Goal: Find specific page/section: Find specific page/section

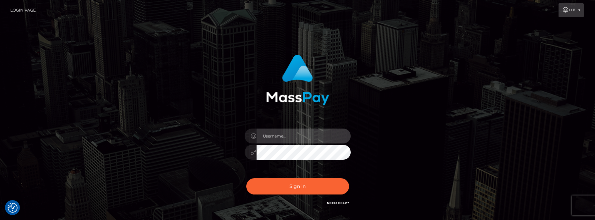
click at [274, 139] on input "text" at bounding box center [304, 136] width 94 height 15
paste input "matias.tilia"
type input "matias.tilia"
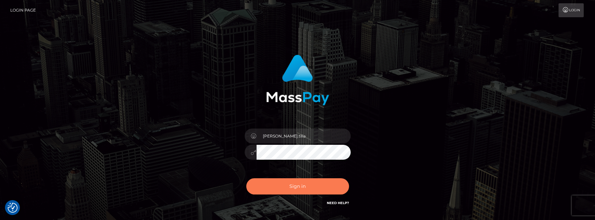
drag, startPoint x: 269, startPoint y: 189, endPoint x: 262, endPoint y: 189, distance: 7.3
click at [269, 188] on button "Sign in" at bounding box center [297, 186] width 103 height 16
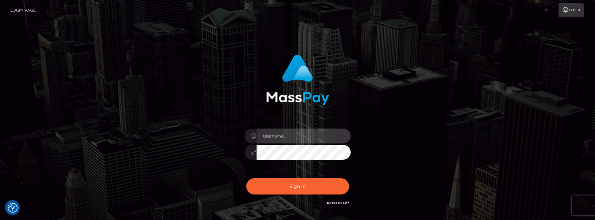
click at [273, 138] on input "text" at bounding box center [304, 136] width 94 height 15
paste input "[PERSON_NAME].tilia"
type input "[PERSON_NAME].tilia"
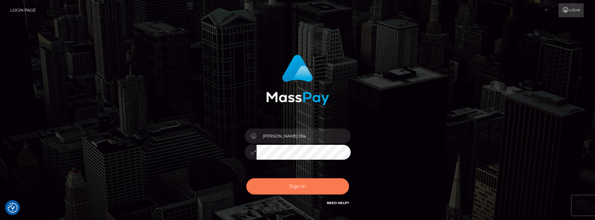
click at [295, 186] on button "Sign in" at bounding box center [297, 186] width 103 height 16
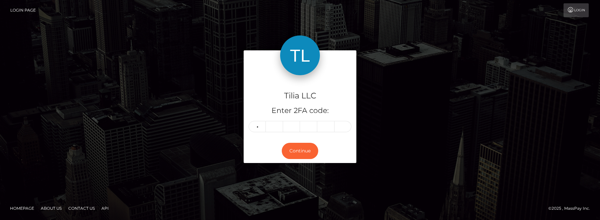
type input "4"
type input "2"
type input "8"
type input "0"
type input "7"
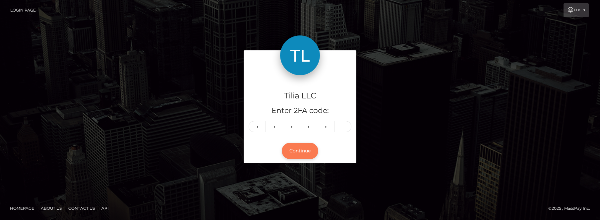
click at [305, 153] on button "Continue" at bounding box center [300, 151] width 36 height 16
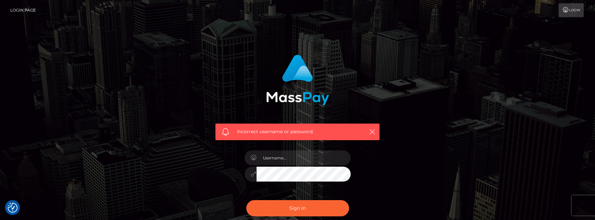
click at [220, 179] on div "Incorrect username or password." at bounding box center [298, 142] width 174 height 184
click at [267, 156] on input "text" at bounding box center [304, 158] width 94 height 15
paste input "[PERSON_NAME].tilia"
type input "[PERSON_NAME].tilia"
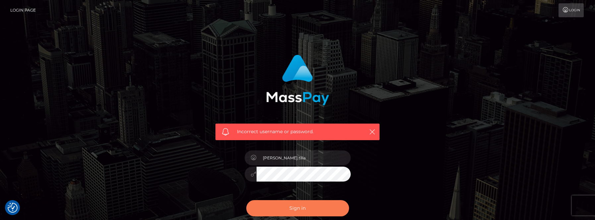
click at [284, 208] on button "Sign in" at bounding box center [297, 208] width 103 height 16
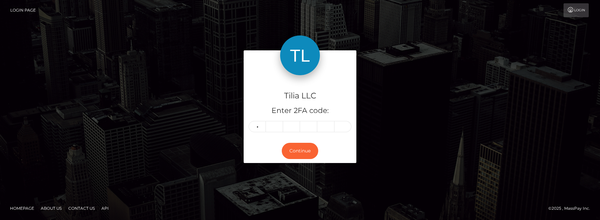
type input "2"
type input "9"
type input "5"
type input "1"
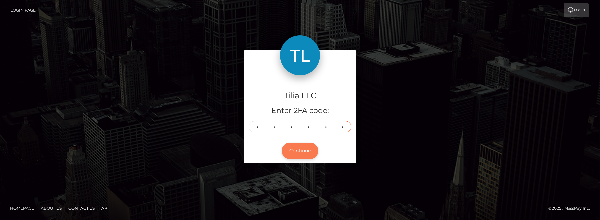
type input "3"
click at [309, 154] on button "Continue" at bounding box center [300, 151] width 36 height 16
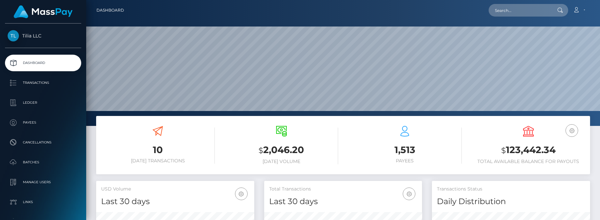
scroll to position [118, 158]
click at [509, 16] on input "text" at bounding box center [520, 10] width 62 height 13
paste input "59ffda08-bfc7-4e68-b8f7-e1c0e2c5a45a"
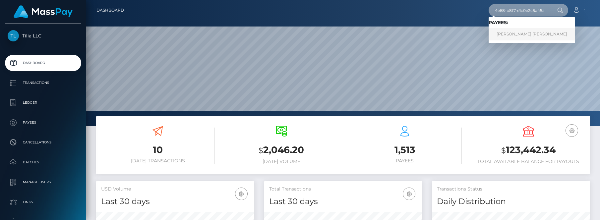
type input "59ffda08-bfc7-4e68-b8f7-e1c0e2c5a45a"
click at [514, 33] on link "Lucas Emanuel Oliveira Carvalho" at bounding box center [532, 34] width 87 height 12
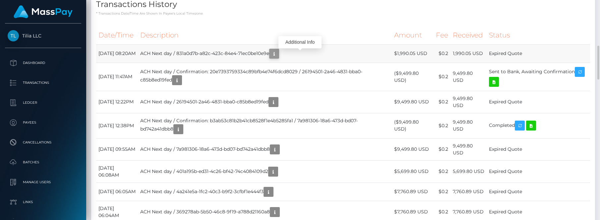
scroll to position [80, 158]
click at [279, 58] on button "button" at bounding box center [274, 54] width 10 height 10
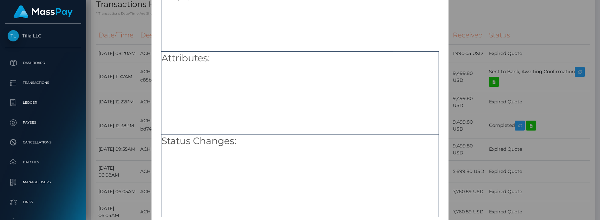
scroll to position [95, 0]
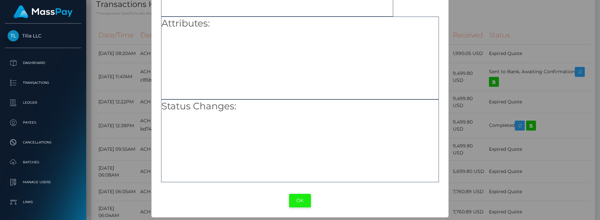
click at [303, 200] on button "OK" at bounding box center [300, 201] width 22 height 14
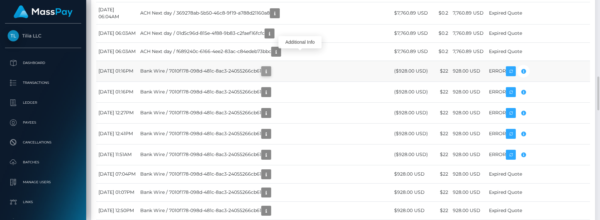
scroll to position [80, 158]
click at [270, 67] on icon "button" at bounding box center [266, 71] width 8 height 8
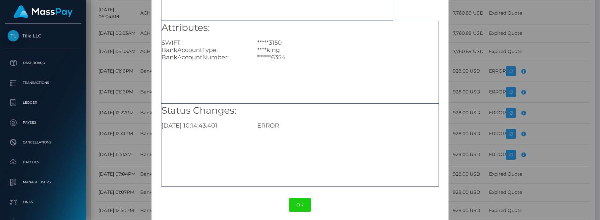
scroll to position [95, 0]
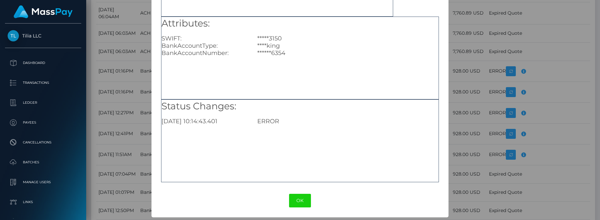
click at [484, 89] on div "× Payout Information Metadata: Object Attributes: SWIFT: *****3150 BankAccountT…" at bounding box center [300, 110] width 600 height 220
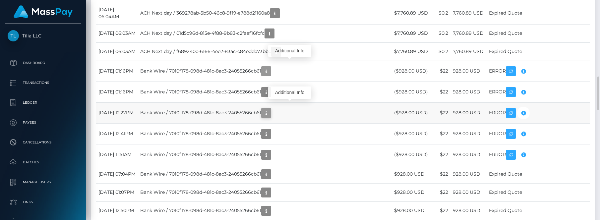
scroll to position [80, 158]
click at [270, 109] on icon "button" at bounding box center [266, 113] width 8 height 8
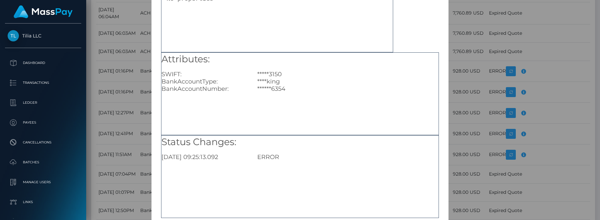
scroll to position [0, 0]
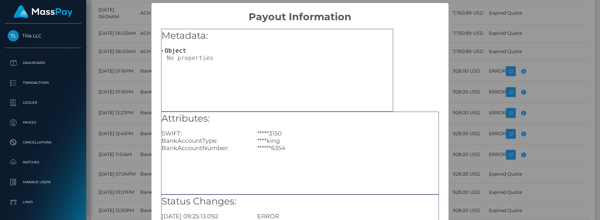
click at [556, 77] on div "× Payout Information Metadata: Object Attributes: SWIFT: *****3150 BankAccountT…" at bounding box center [300, 110] width 600 height 220
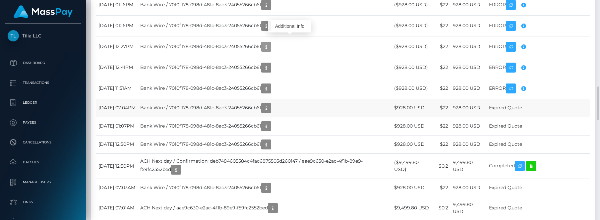
scroll to position [464, 0]
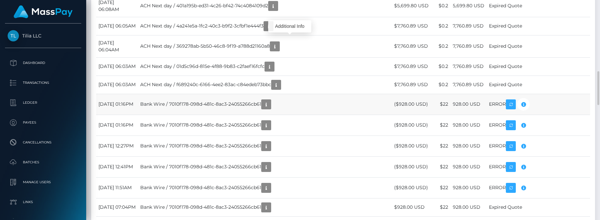
click at [242, 97] on td "Bank Wire / 7010f178-098d-481c-8ac3-24055266cb61" at bounding box center [265, 104] width 254 height 21
copy td "Bank Wire / 7010f178-098d-481c-8ac3-24055266cb61"
